Goal: Find specific page/section: Find specific page/section

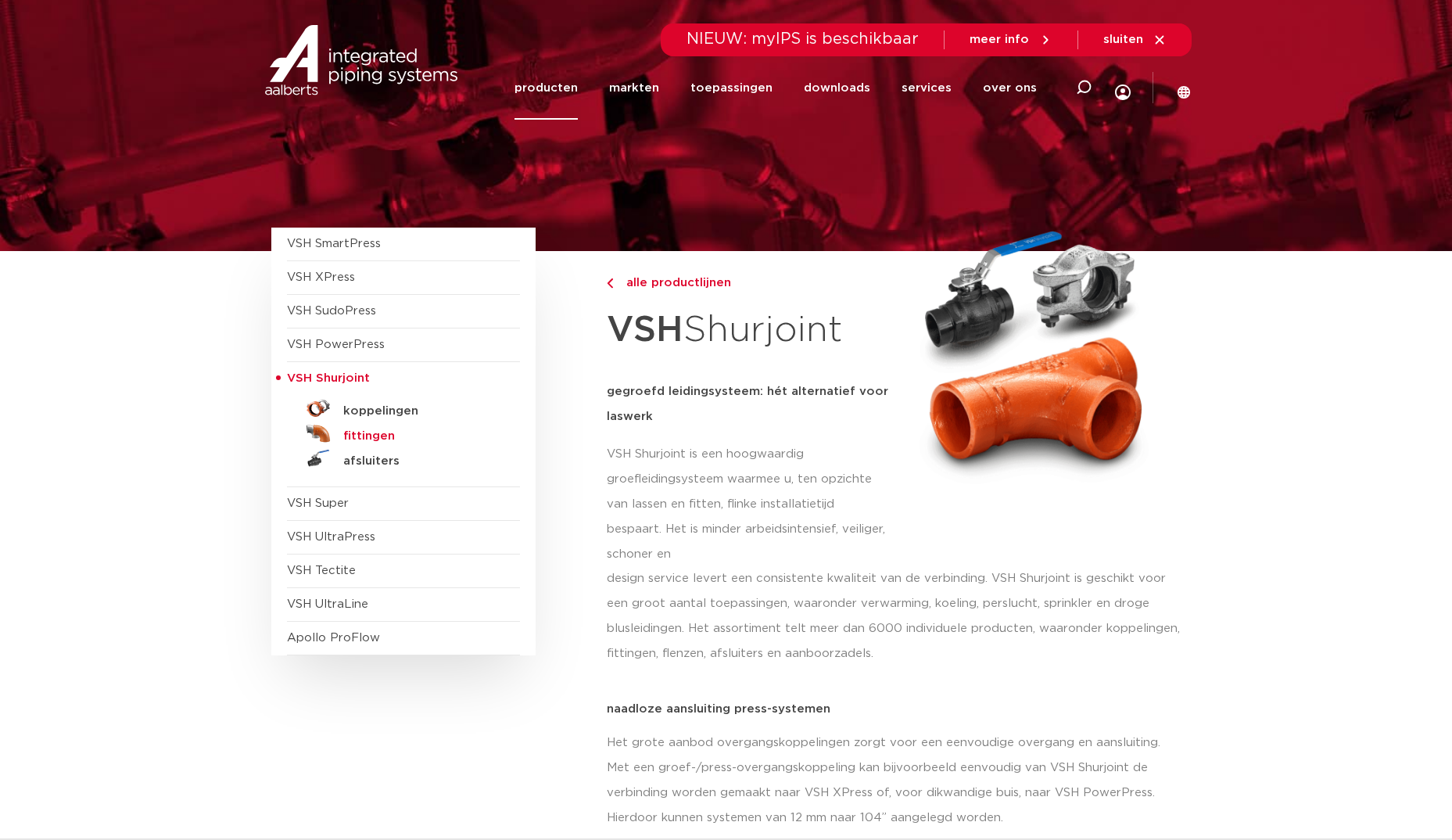
click at [384, 438] on h5 "fittingen" at bounding box center [421, 436] width 155 height 14
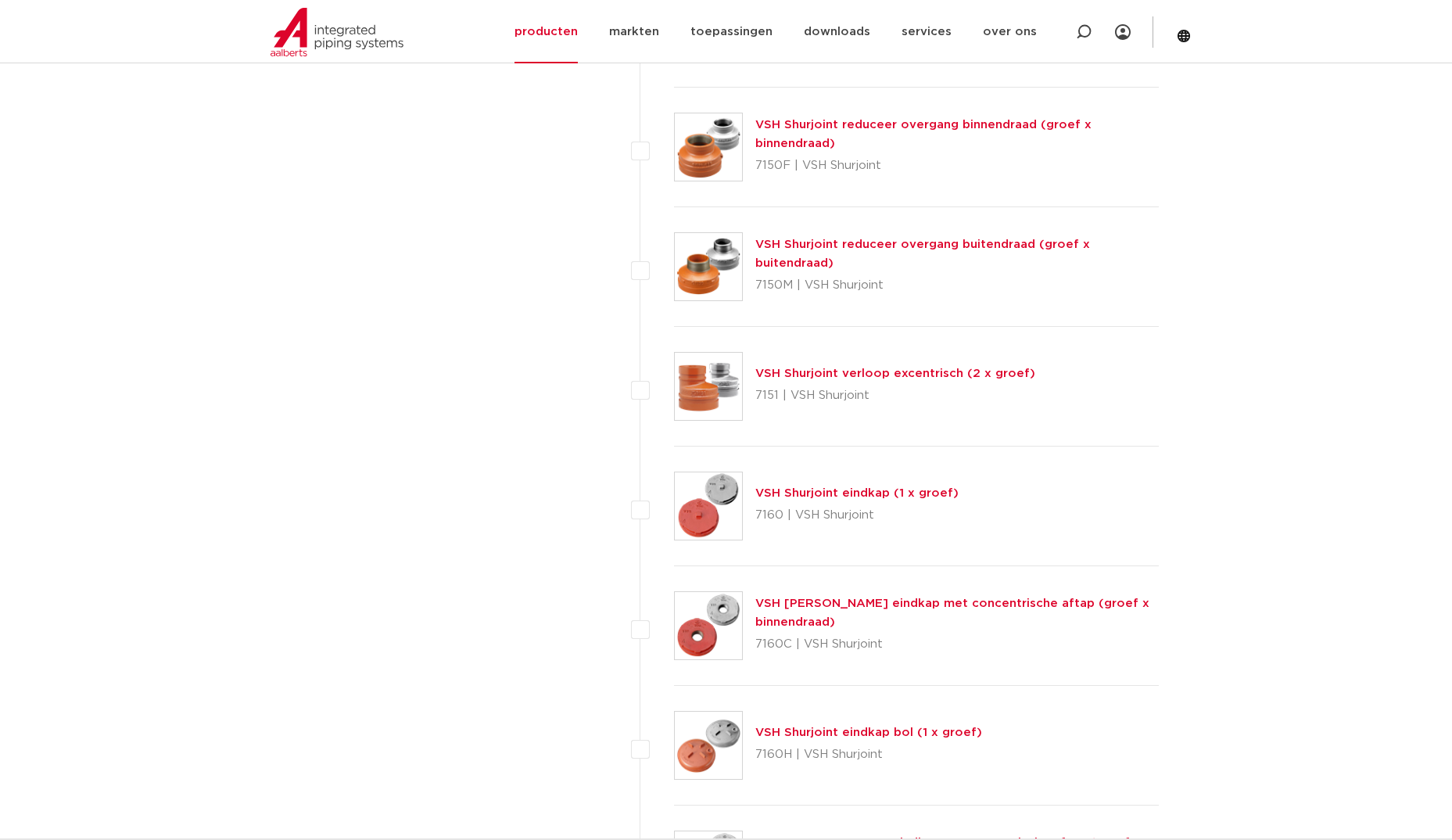
scroll to position [2814, 0]
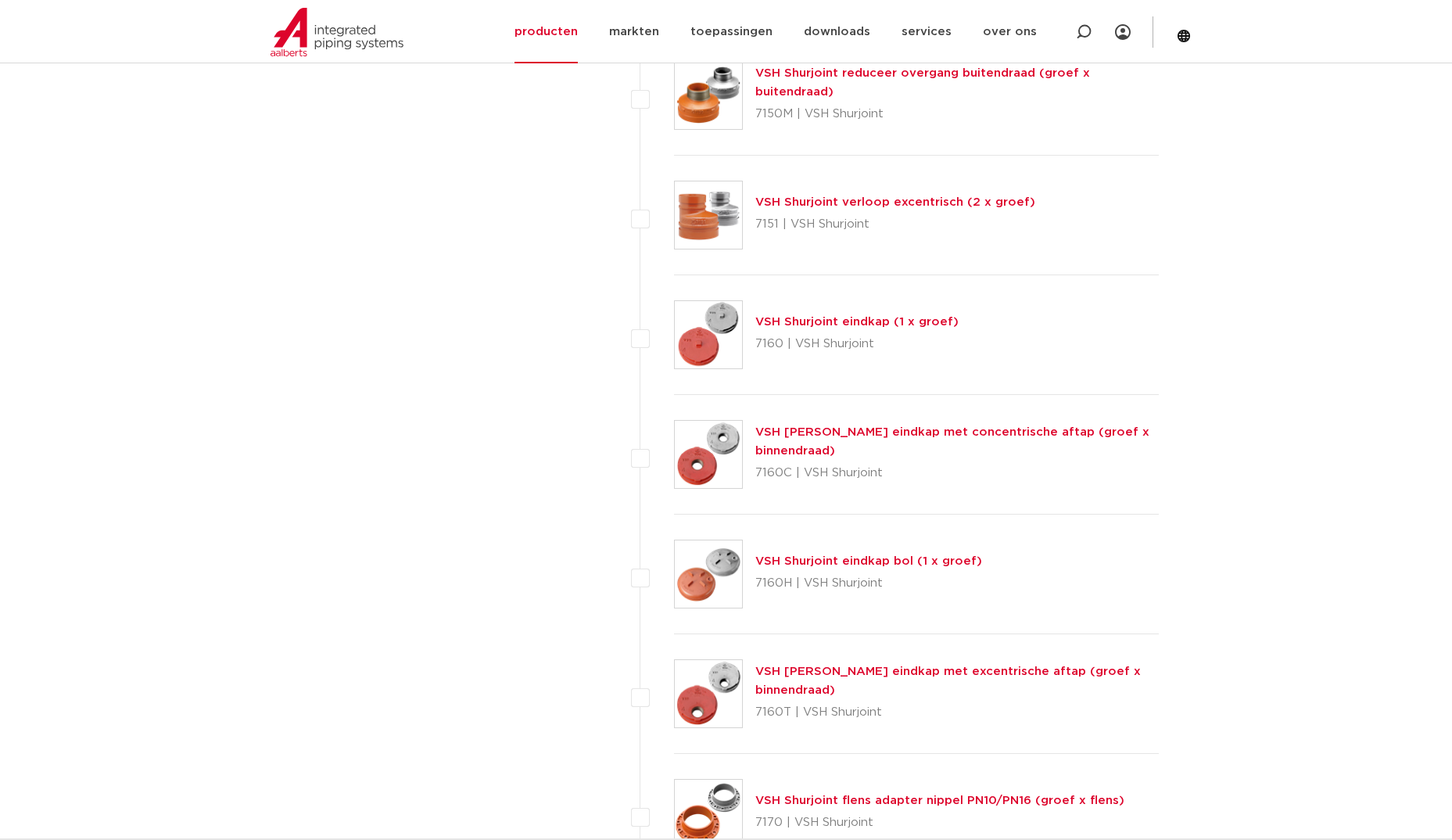
click at [808, 561] on link "VSH Shurjoint eindkap bol (1 x groef)" at bounding box center [868, 561] width 227 height 11
